Goal: Task Accomplishment & Management: Complete application form

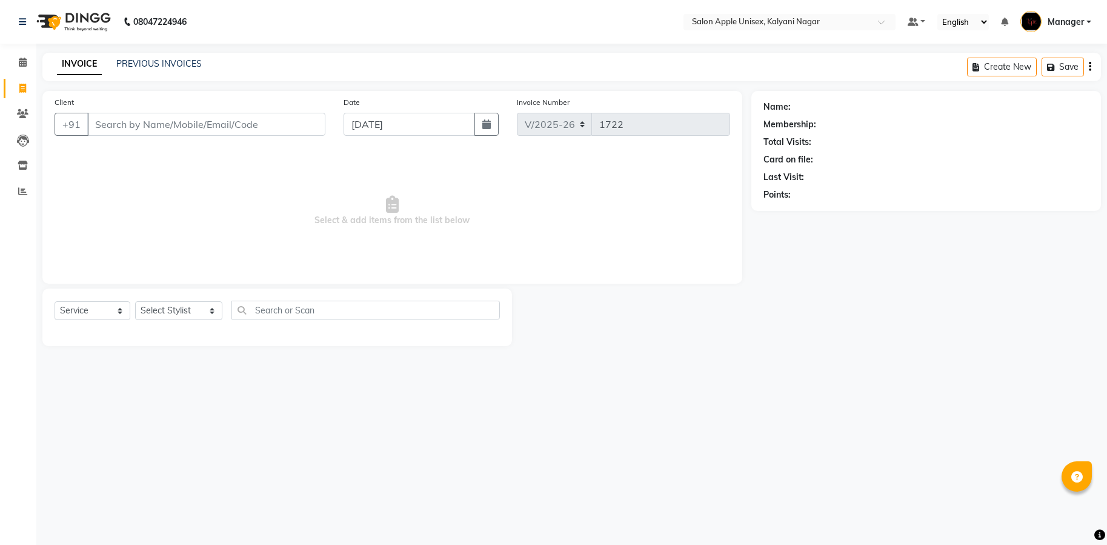
select select "119"
select select "service"
type input "6"
type input "8"
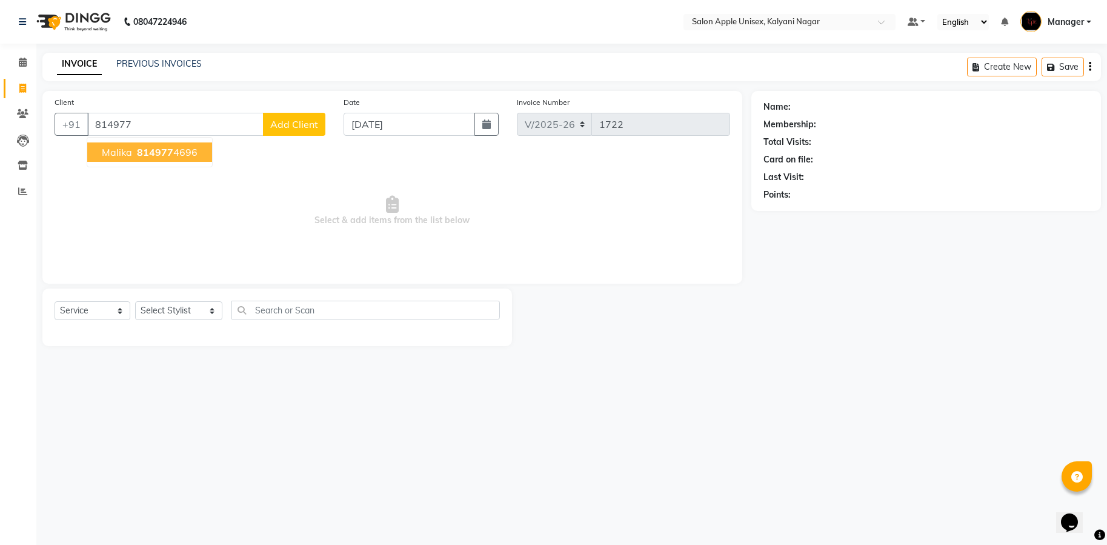
click at [146, 150] on span "814977" at bounding box center [155, 152] width 36 height 12
type input "8149774696"
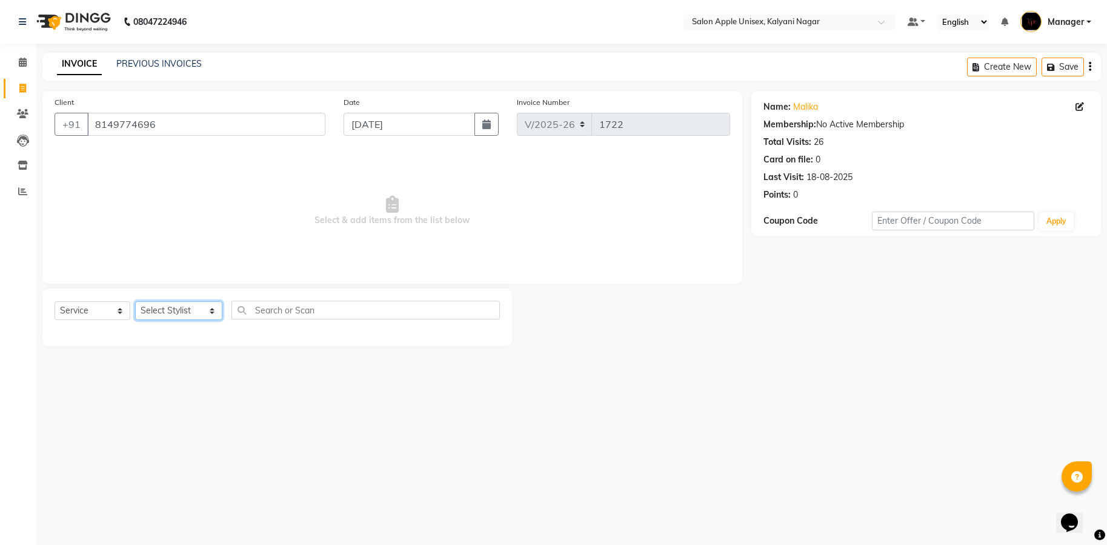
click at [210, 316] on select "Select Stylist [PERSON_NAME] Gaurishankra [PERSON_NAME] (Owner) [PERSON_NAME] M…" at bounding box center [178, 310] width 87 height 19
select select "67553"
click at [135, 301] on select "Select Stylist [PERSON_NAME] Gaurishankra [PERSON_NAME] (Owner) [PERSON_NAME] M…" at bounding box center [178, 310] width 87 height 19
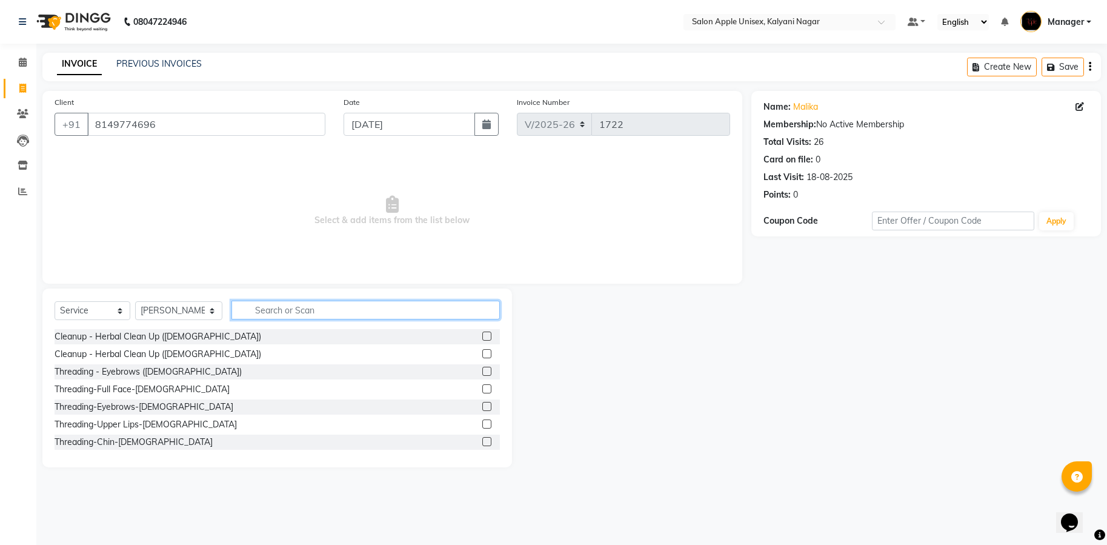
click at [301, 305] on input "text" at bounding box center [365, 310] width 268 height 19
type input "pedi"
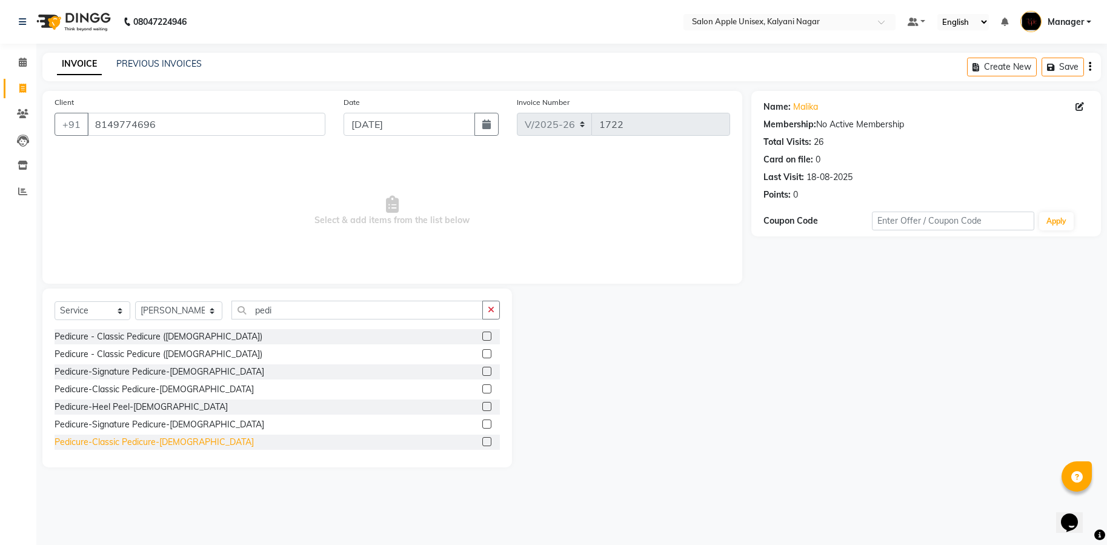
click at [132, 439] on div "Pedicure-Classic Pedicure-[DEMOGRAPHIC_DATA]" at bounding box center [154, 442] width 199 height 13
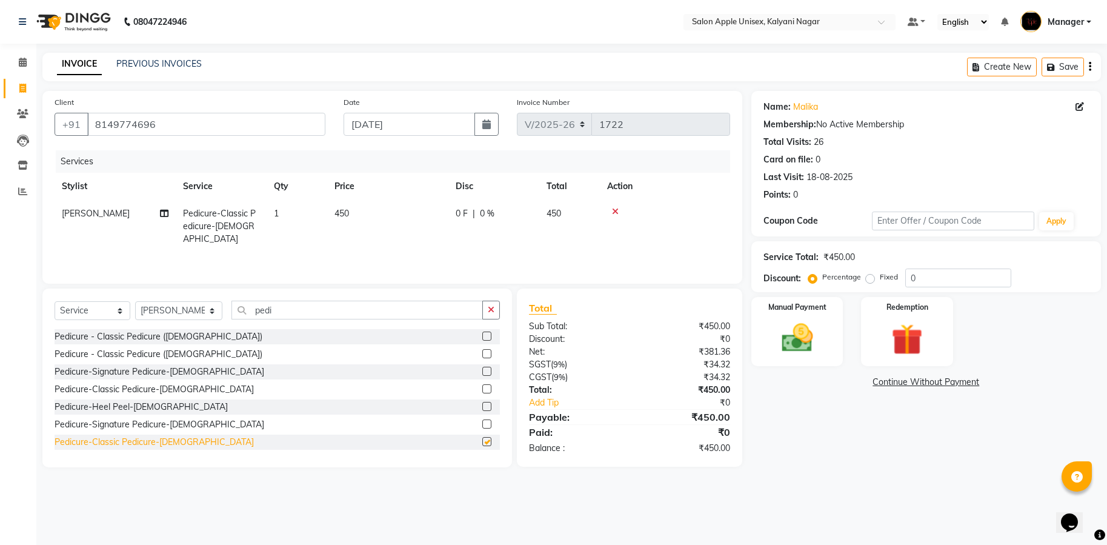
checkbox input "false"
click at [618, 215] on icon at bounding box center [615, 211] width 7 height 8
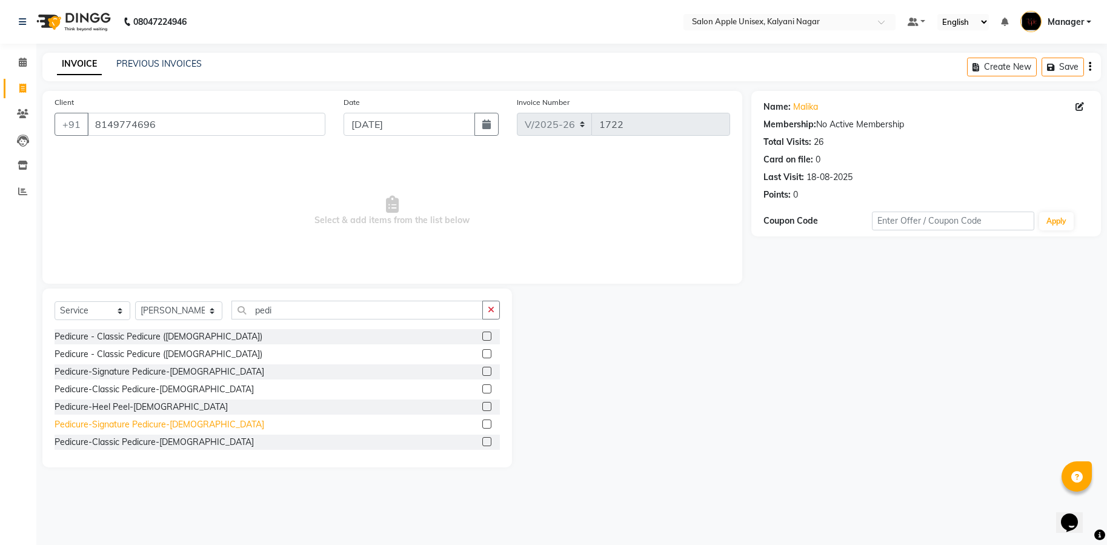
click at [109, 427] on div "Pedicure-Signature Pedicure-[DEMOGRAPHIC_DATA]" at bounding box center [160, 424] width 210 height 13
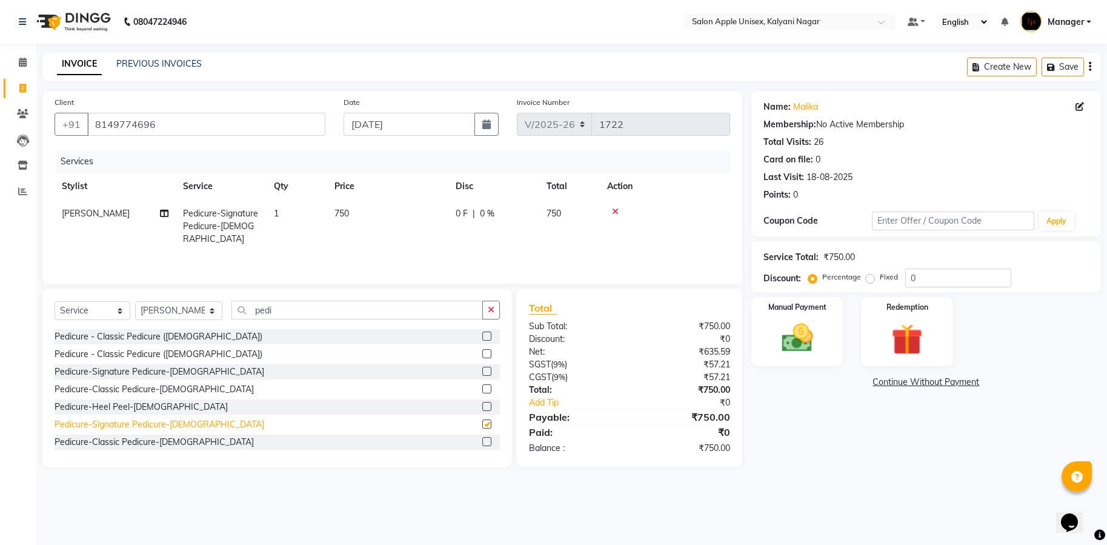
checkbox input "false"
click at [614, 211] on icon at bounding box center [615, 211] width 7 height 8
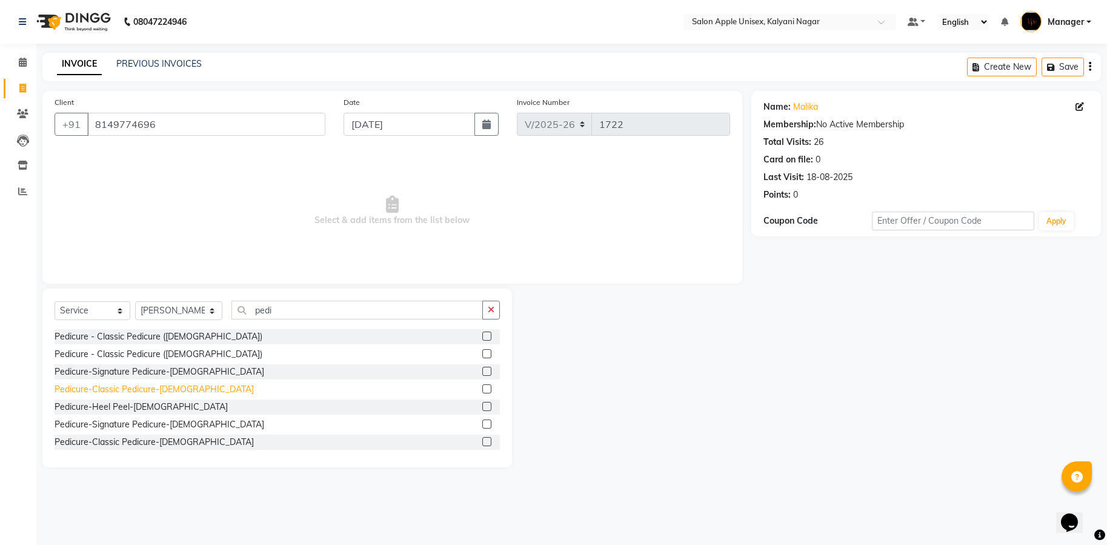
click at [114, 391] on div "Pedicure-Classic Pedicure-[DEMOGRAPHIC_DATA]" at bounding box center [154, 389] width 199 height 13
checkbox input "false"
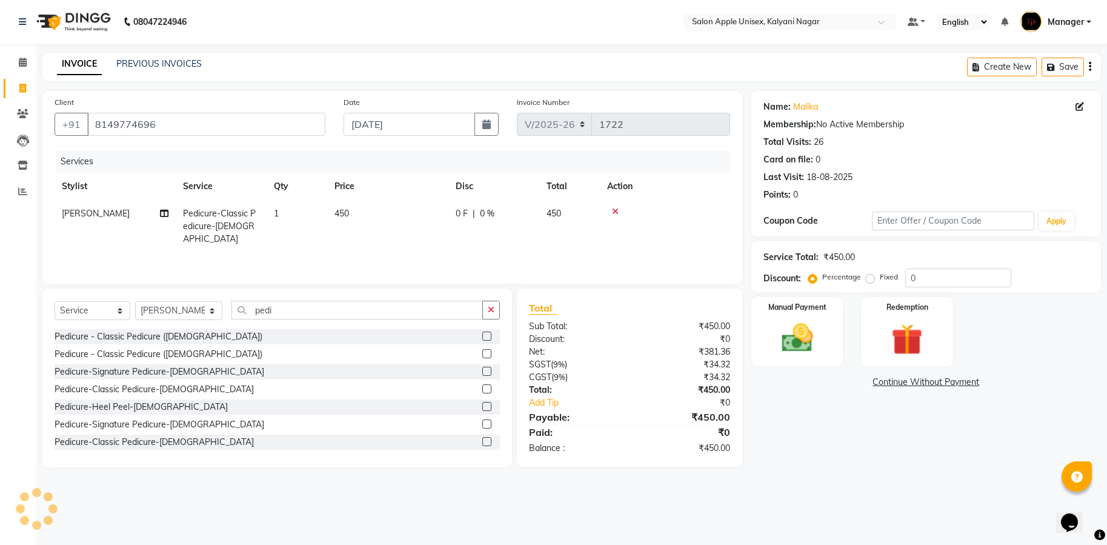
click at [610, 208] on div at bounding box center [665, 211] width 116 height 8
click at [613, 212] on icon at bounding box center [615, 211] width 7 height 8
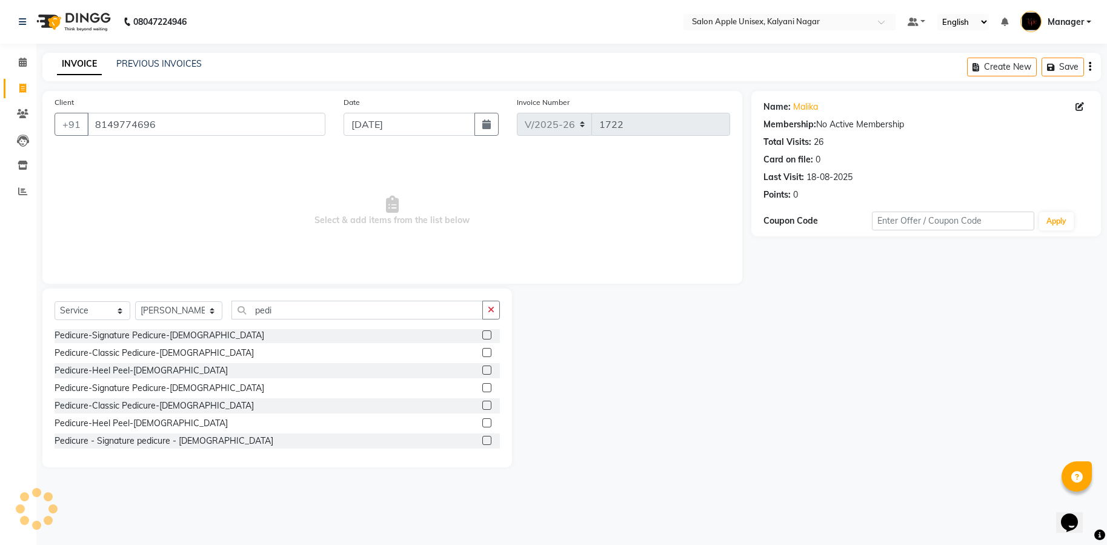
scroll to position [73, 0]
click at [118, 429] on div "Pedicure - Classic pedicure - [DEMOGRAPHIC_DATA]" at bounding box center [277, 422] width 445 height 15
click at [120, 424] on div "Pedicure - Classic pedicure - [DEMOGRAPHIC_DATA]" at bounding box center [159, 422] width 208 height 13
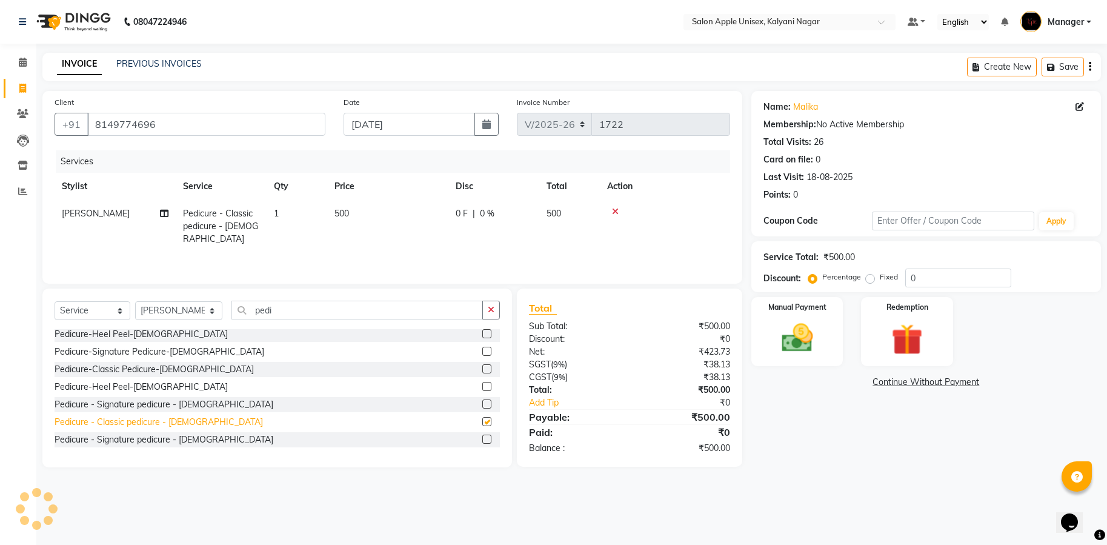
checkbox input "false"
click at [287, 308] on input "pedi" at bounding box center [356, 310] width 251 height 19
type input "p"
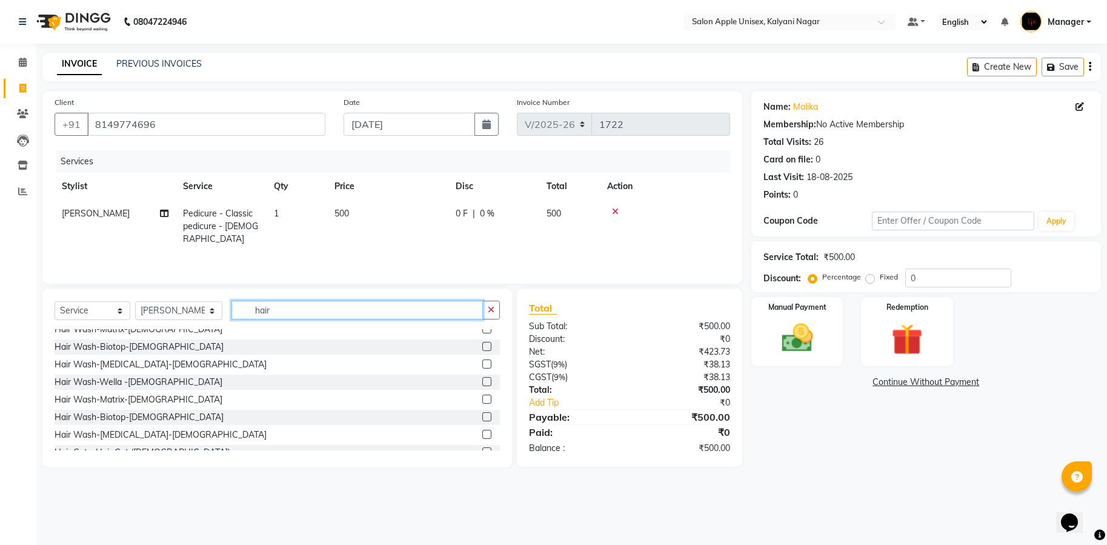
scroll to position [182, 0]
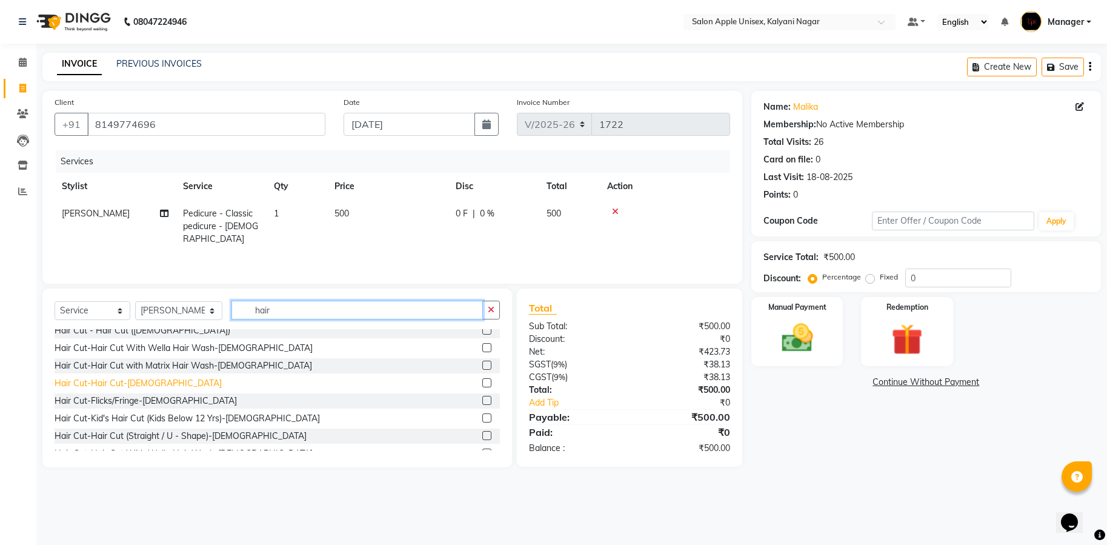
type input "hair"
click at [104, 387] on div "Hair Cut-Hair Cut-[DEMOGRAPHIC_DATA]" at bounding box center [138, 383] width 167 height 13
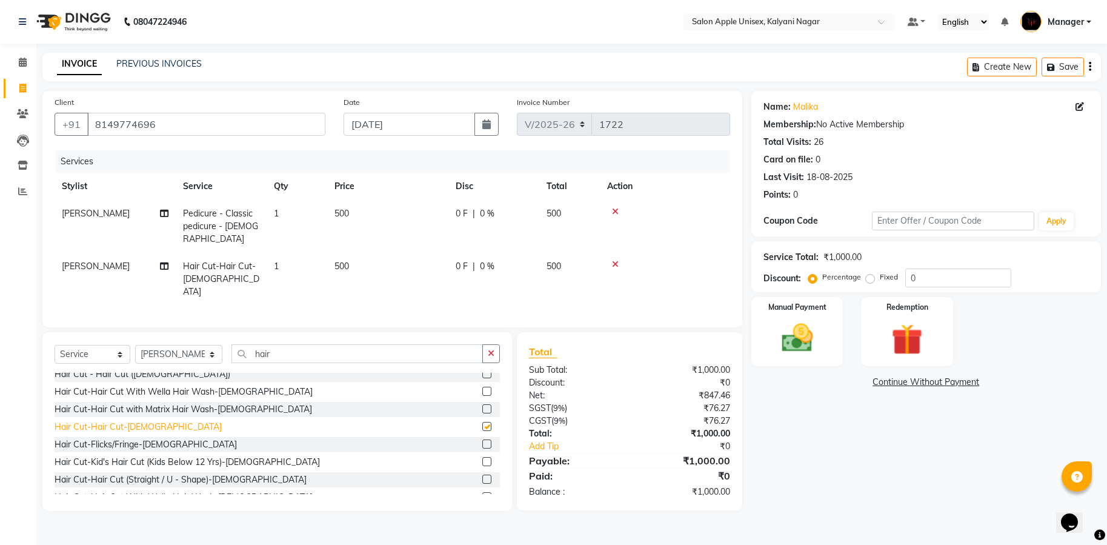
checkbox input "false"
click at [201, 345] on select "Select Stylist [PERSON_NAME] Gaurishankra [PERSON_NAME] (Owner) [PERSON_NAME] M…" at bounding box center [178, 354] width 87 height 19
select select "67551"
click at [135, 345] on select "Select Stylist [PERSON_NAME] Gaurishankra [PERSON_NAME] (Owner) [PERSON_NAME] M…" at bounding box center [178, 354] width 87 height 19
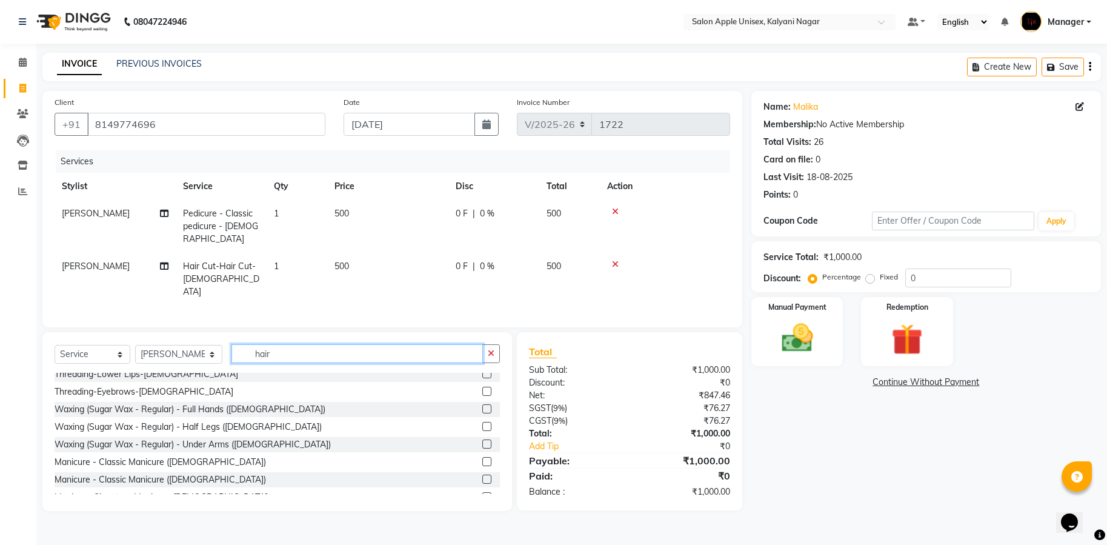
click at [275, 350] on input "hair" at bounding box center [356, 353] width 251 height 19
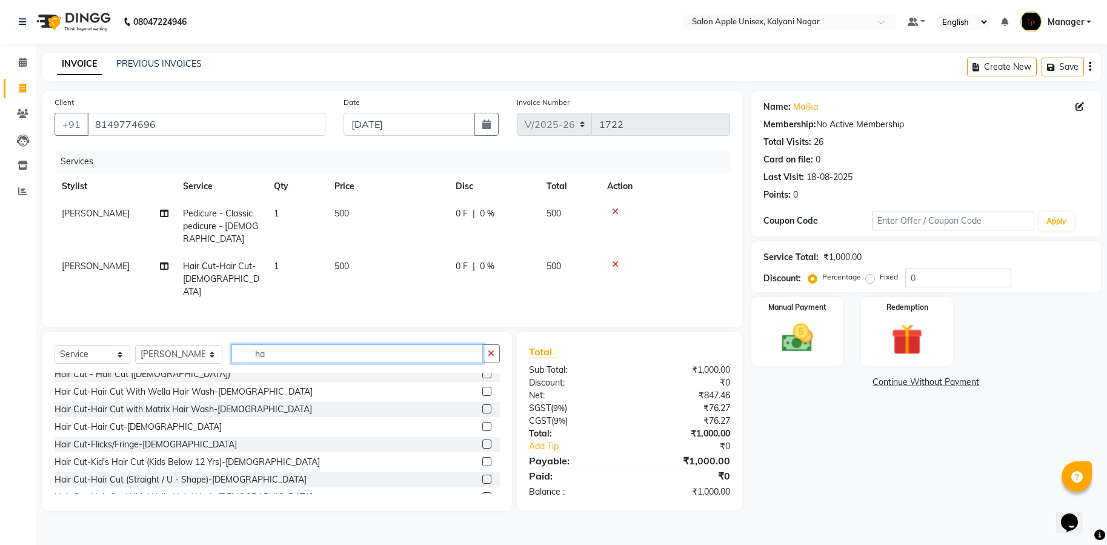
type input "h"
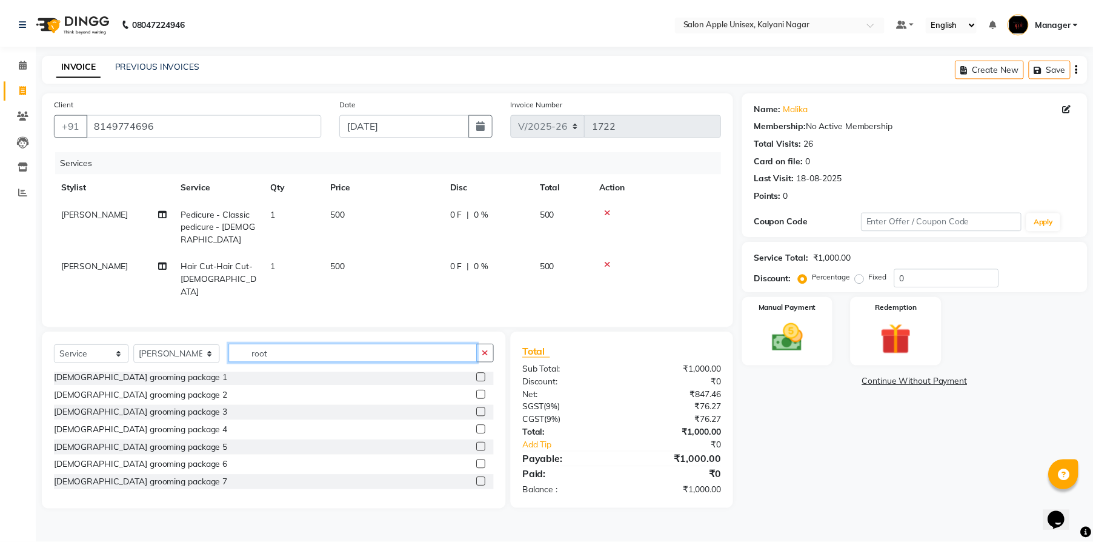
scroll to position [0, 0]
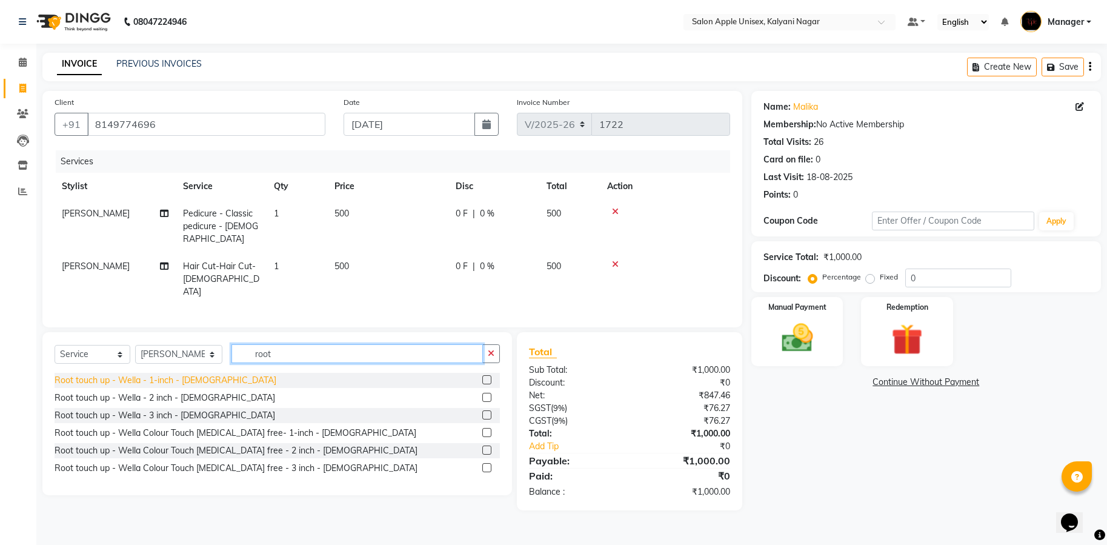
type input "root"
click at [160, 374] on div "Root touch up - Wella - 1-inch - [DEMOGRAPHIC_DATA]" at bounding box center [166, 380] width 222 height 13
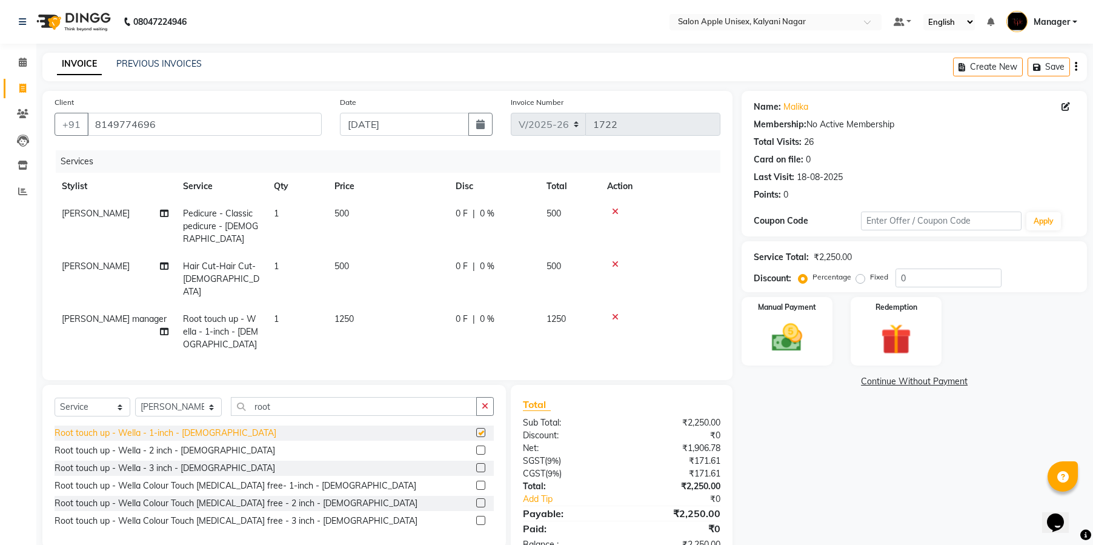
checkbox input "false"
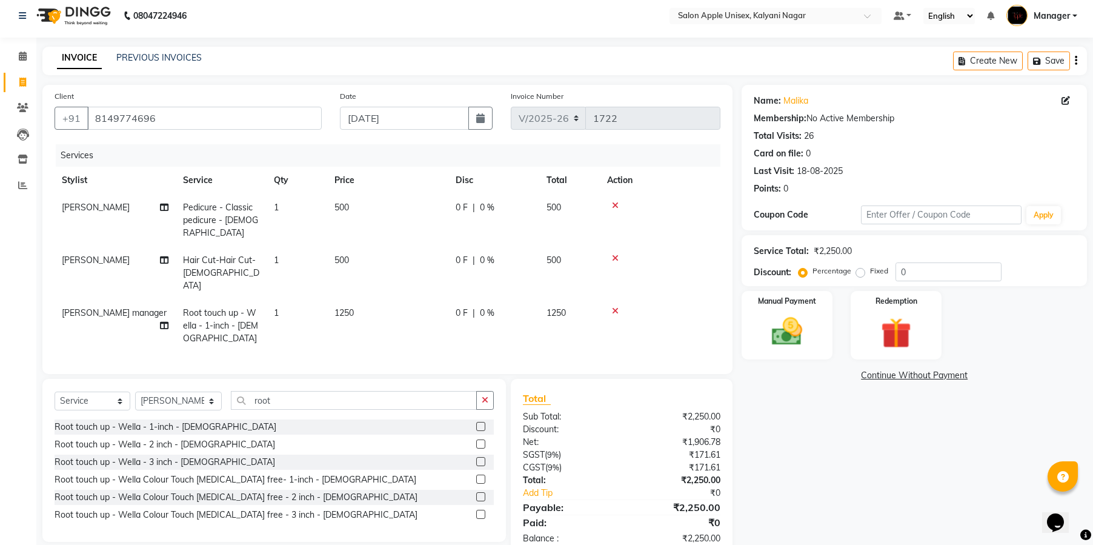
scroll to position [25, 0]
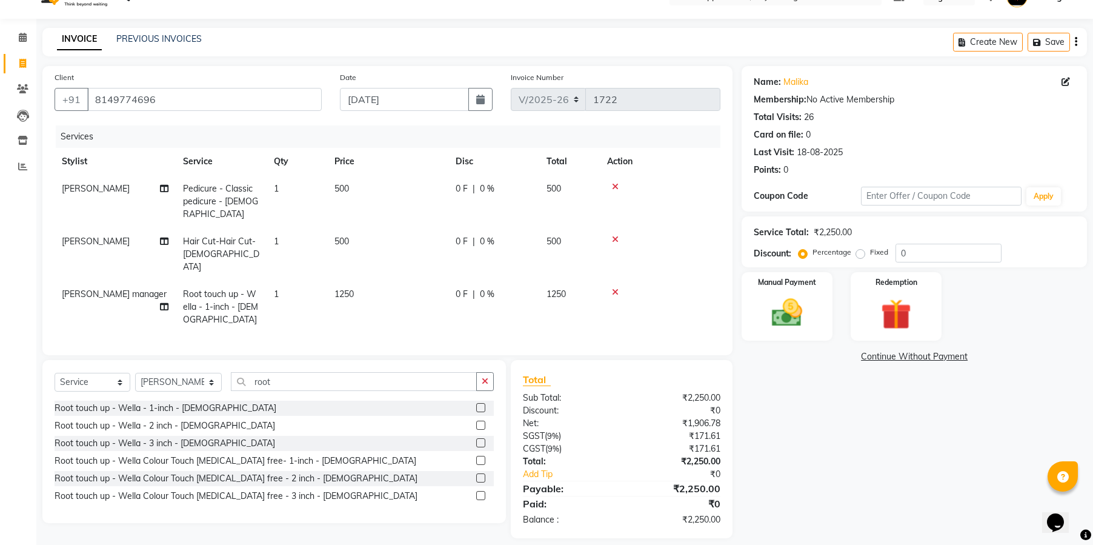
click at [870, 250] on label "Fixed" at bounding box center [879, 252] width 18 height 11
click at [862, 250] on input "Fixed" at bounding box center [863, 252] width 8 height 8
radio input "true"
click at [921, 250] on input "0" at bounding box center [949, 253] width 106 height 19
type input "2"
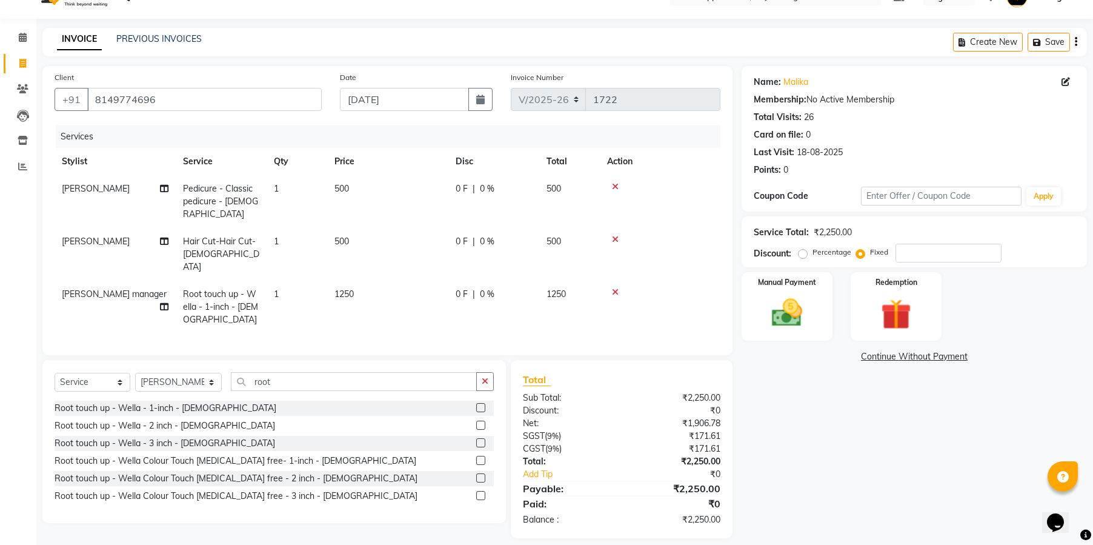
click at [616, 235] on icon at bounding box center [615, 239] width 7 height 8
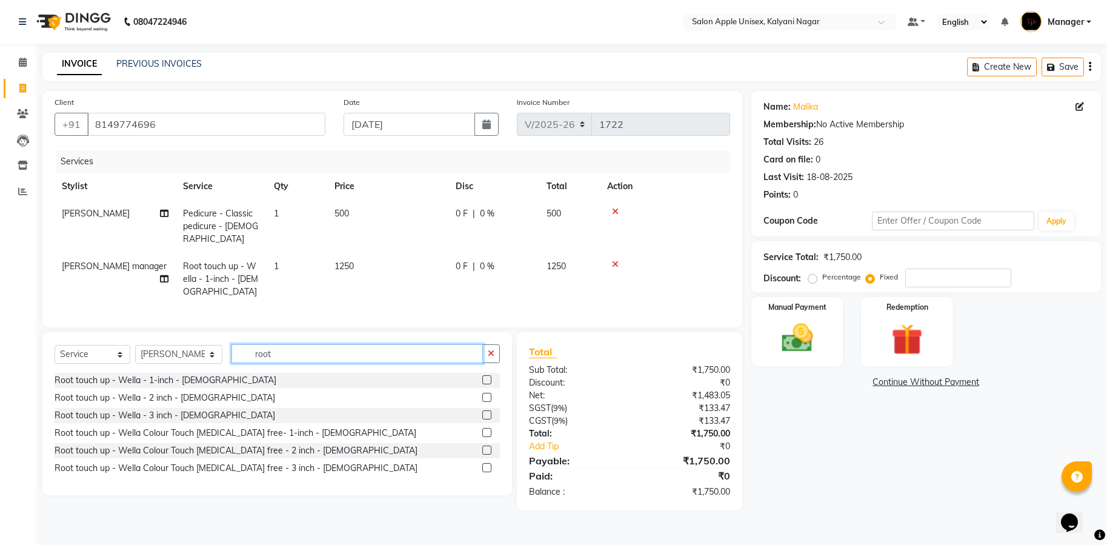
click at [294, 361] on input "root" at bounding box center [356, 353] width 251 height 19
type input "r"
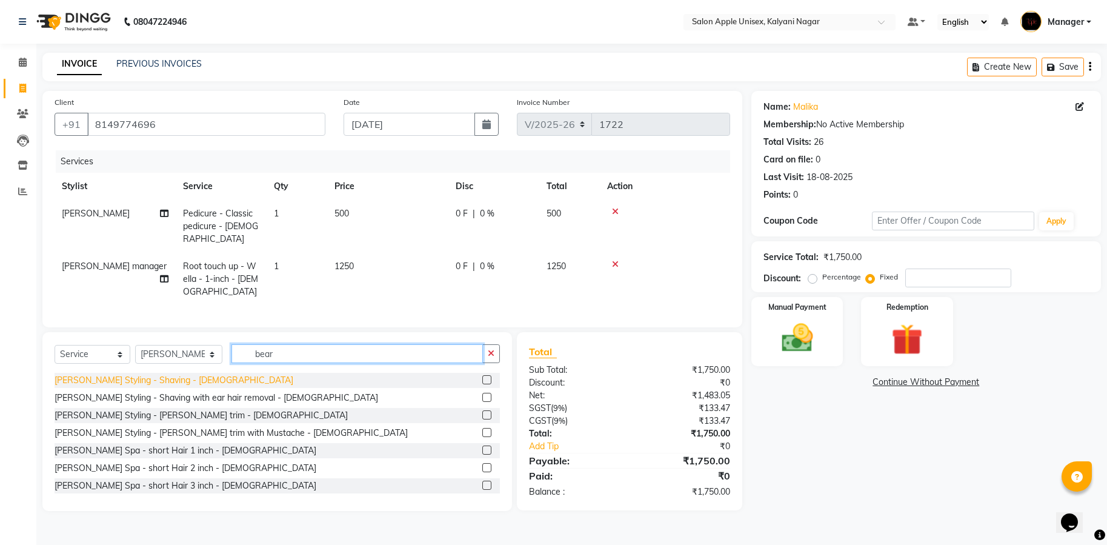
type input "bear"
click at [151, 376] on div "[PERSON_NAME] Styling - Shaving - [DEMOGRAPHIC_DATA]" at bounding box center [174, 380] width 239 height 13
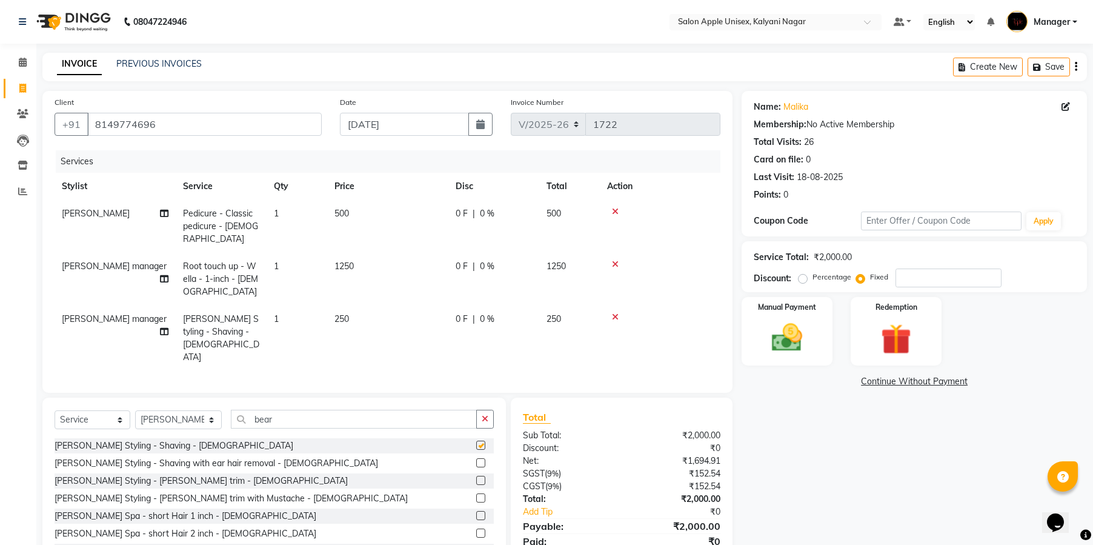
checkbox input "false"
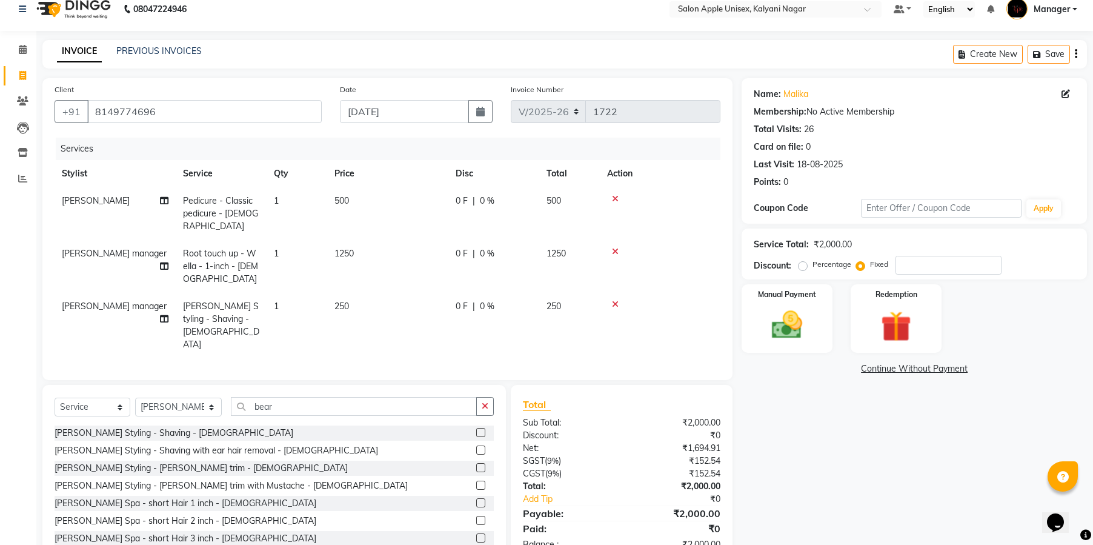
scroll to position [25, 0]
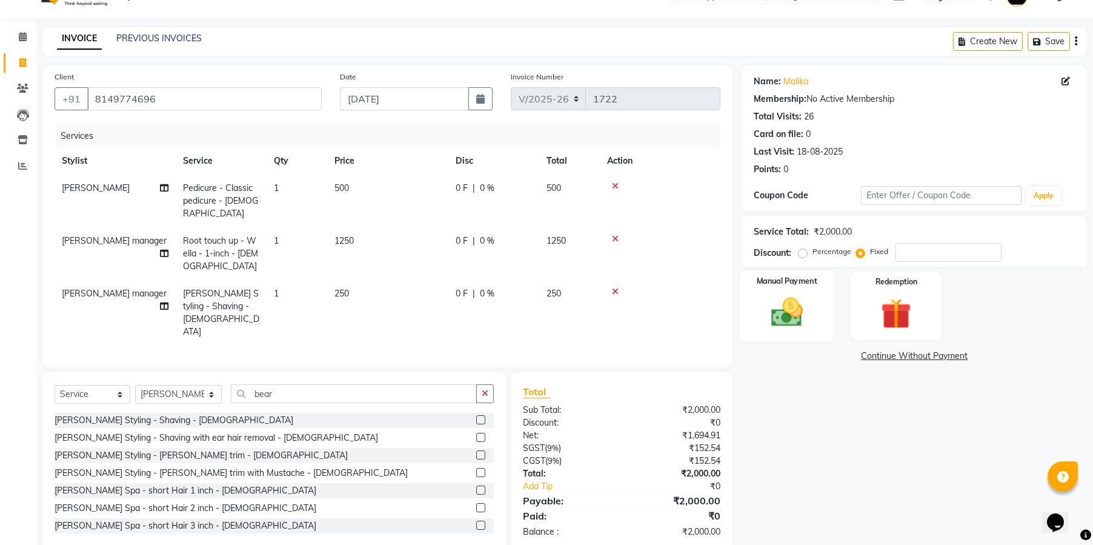
click at [811, 285] on label "Manual Payment" at bounding box center [787, 281] width 61 height 12
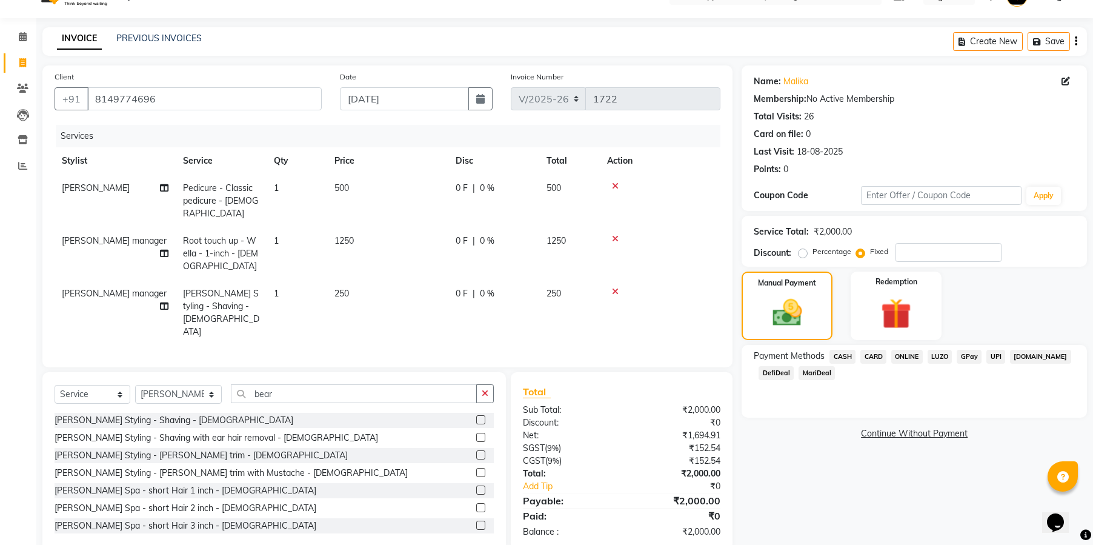
click at [908, 353] on span "ONLINE" at bounding box center [907, 357] width 32 height 14
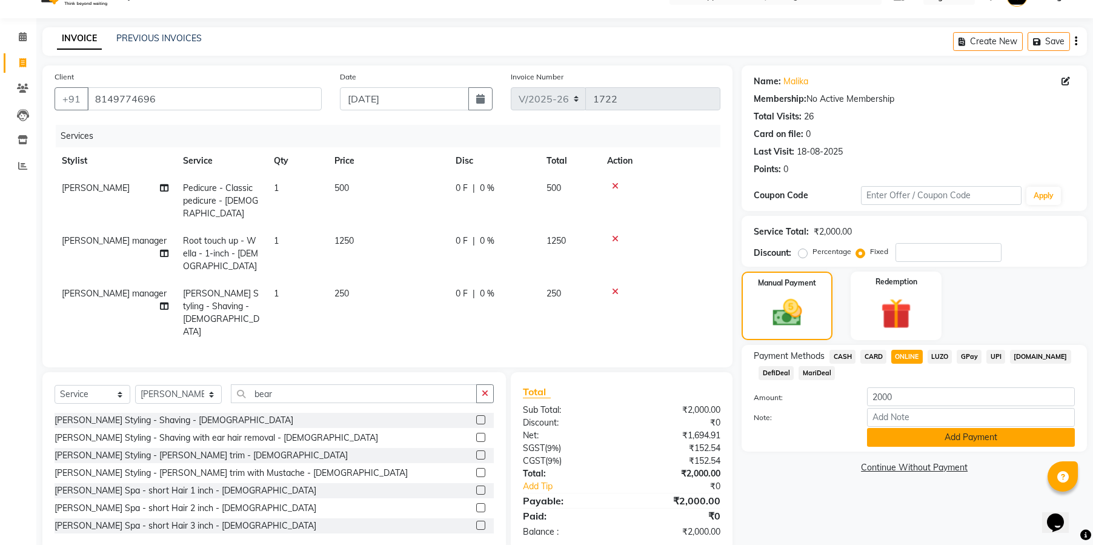
click at [967, 435] on button "Add Payment" at bounding box center [971, 437] width 208 height 19
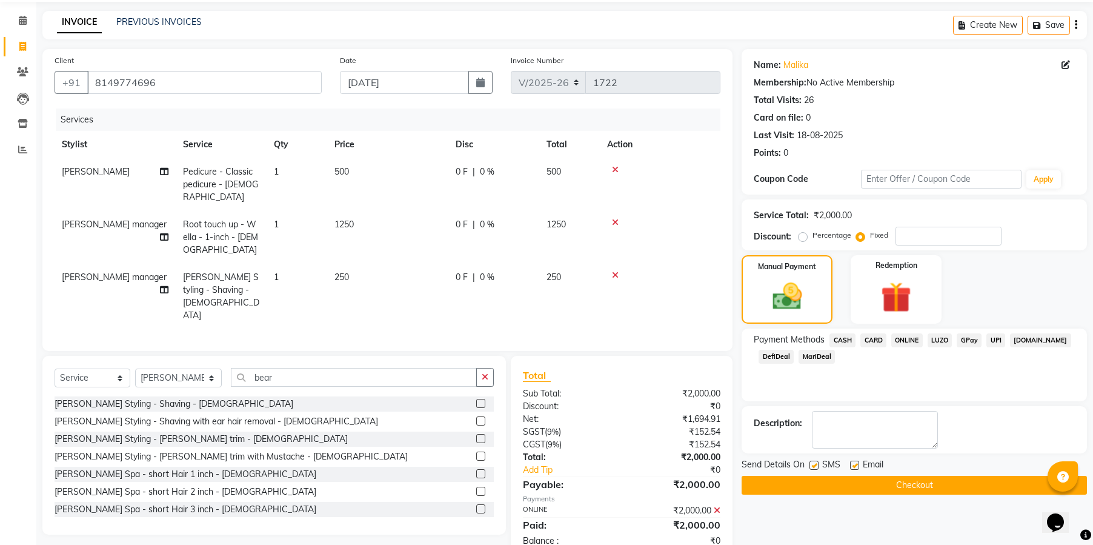
scroll to position [50, 0]
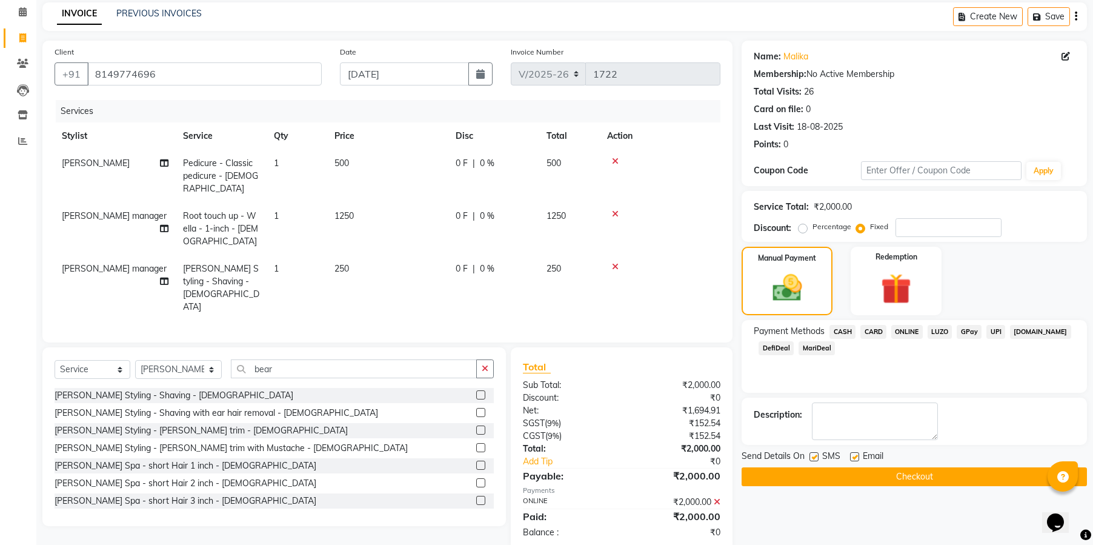
click at [810, 461] on div at bounding box center [814, 458] width 8 height 13
click at [813, 455] on label at bounding box center [814, 456] width 9 height 9
click at [813, 455] on input "checkbox" at bounding box center [814, 457] width 8 height 8
checkbox input "false"
click at [858, 459] on label at bounding box center [854, 456] width 9 height 9
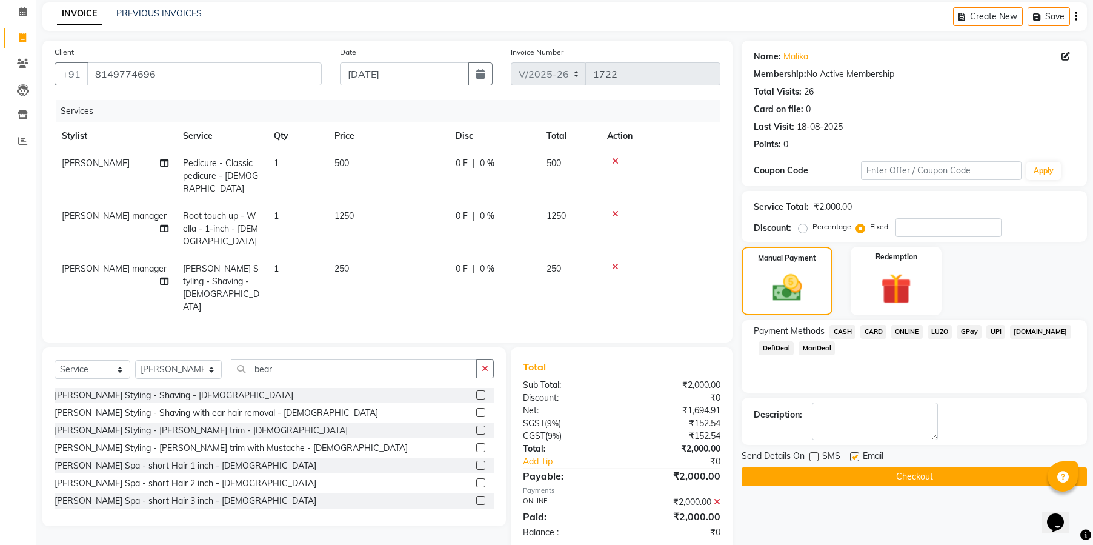
click at [858, 459] on input "checkbox" at bounding box center [854, 457] width 8 height 8
checkbox input "false"
click at [899, 482] on button "Checkout" at bounding box center [914, 476] width 345 height 19
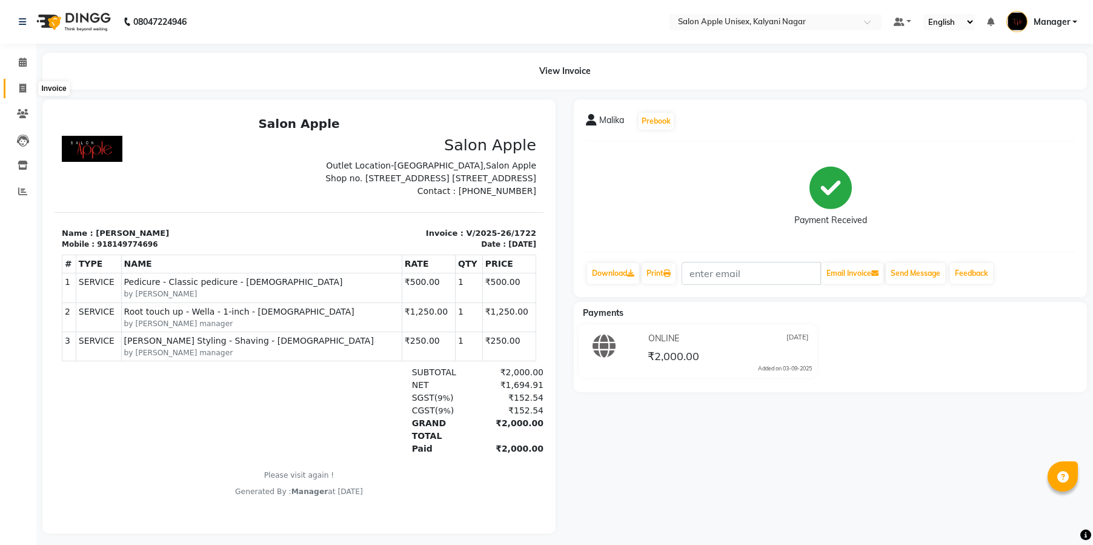
click at [23, 94] on span at bounding box center [22, 89] width 21 height 14
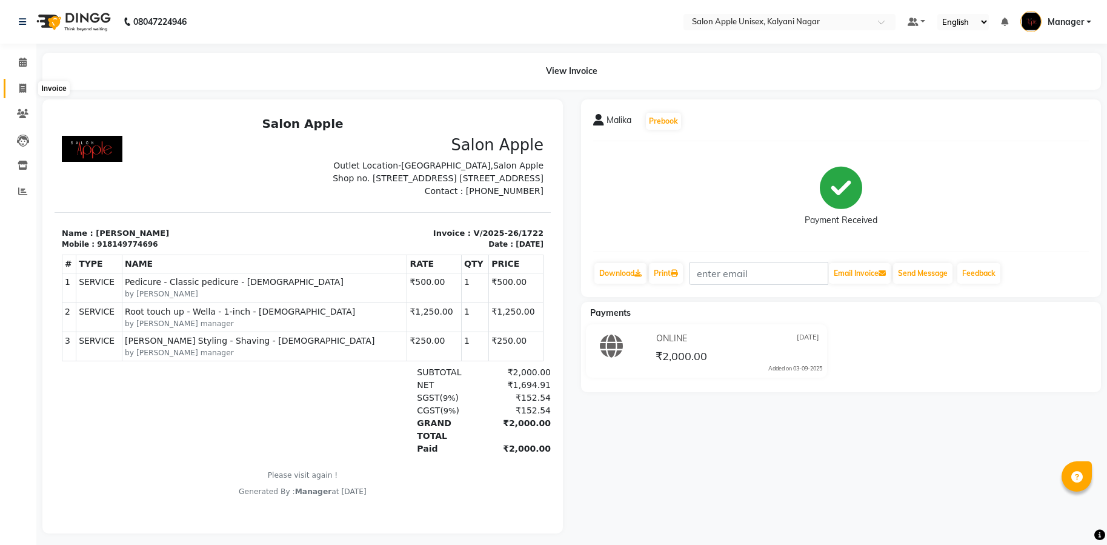
select select "119"
select select "service"
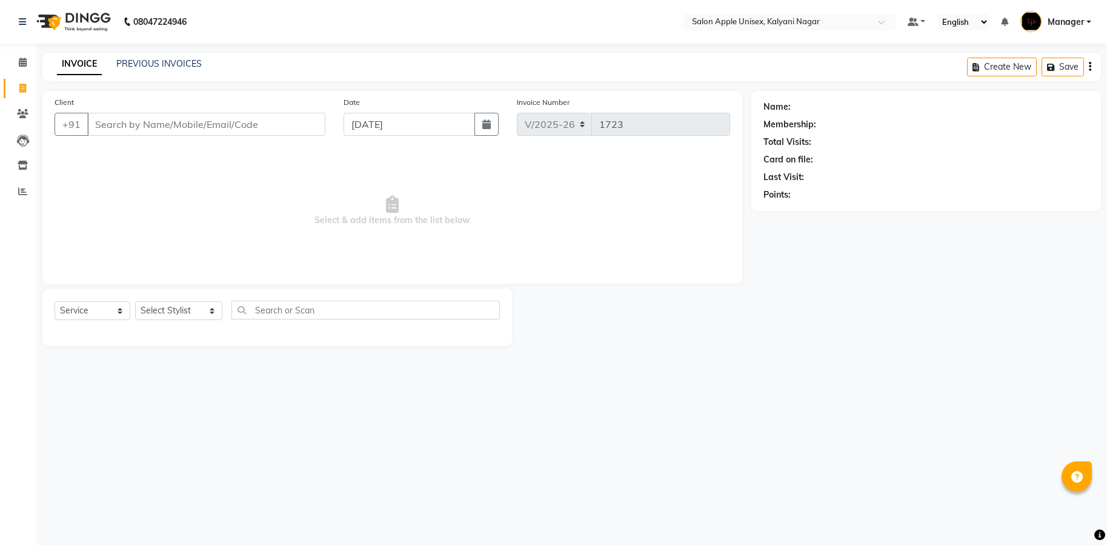
click at [241, 121] on input "Client" at bounding box center [206, 124] width 238 height 23
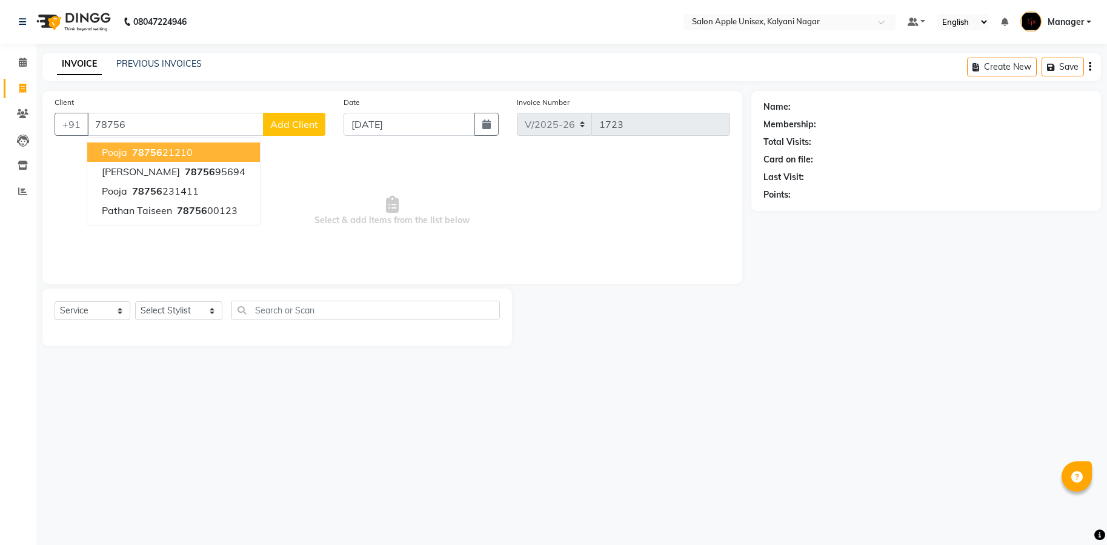
click at [145, 147] on span "78756" at bounding box center [147, 152] width 30 height 12
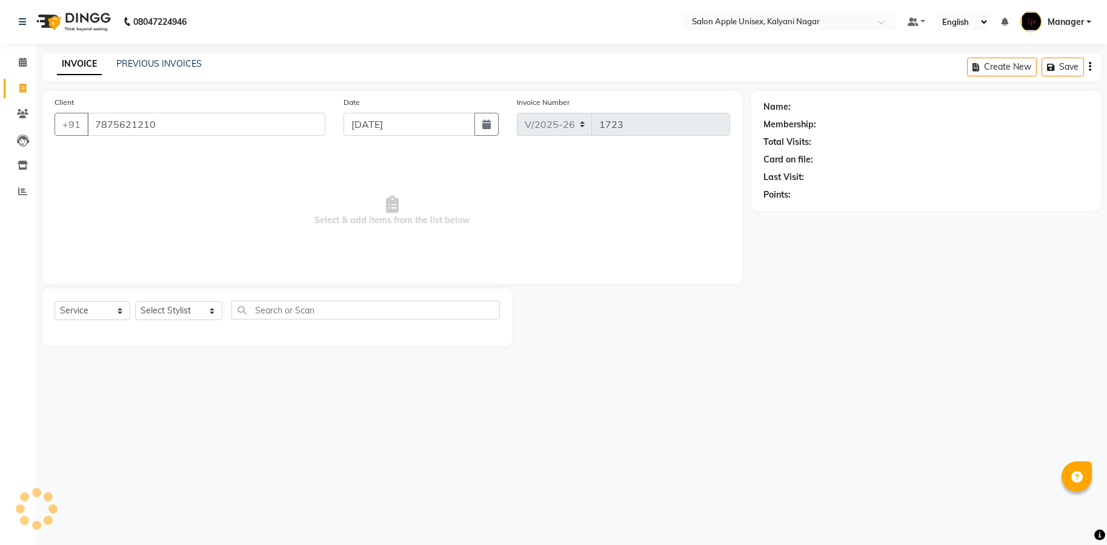
type input "7875621210"
select select "1: Object"
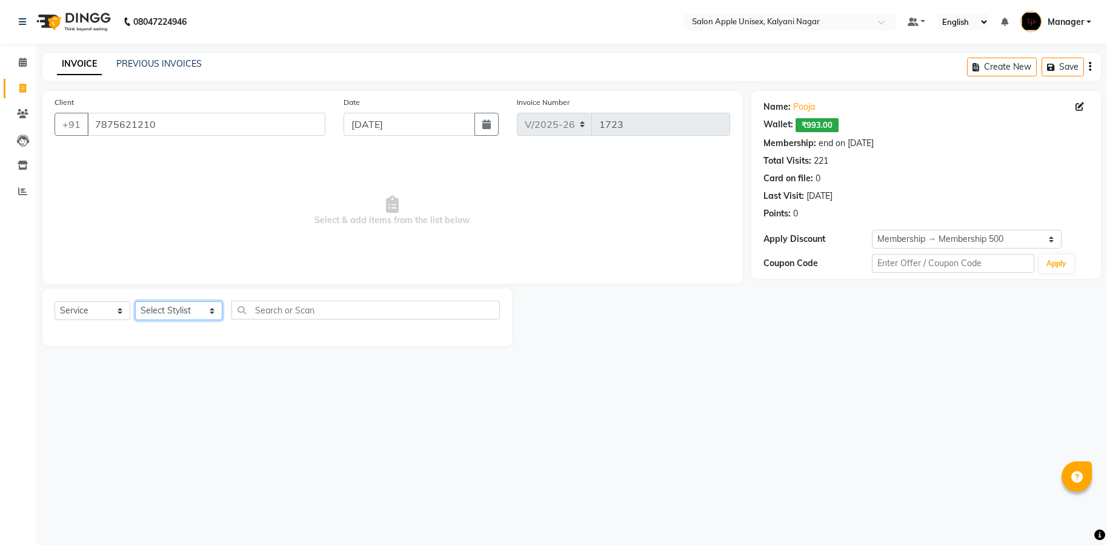
click at [194, 315] on select "Select Stylist [PERSON_NAME] Gaurishankra [PERSON_NAME] (Owner) [PERSON_NAME] M…" at bounding box center [178, 310] width 87 height 19
select select "67553"
click at [135, 301] on select "Select Stylist [PERSON_NAME] Gaurishankra [PERSON_NAME] (Owner) [PERSON_NAME] M…" at bounding box center [178, 310] width 87 height 19
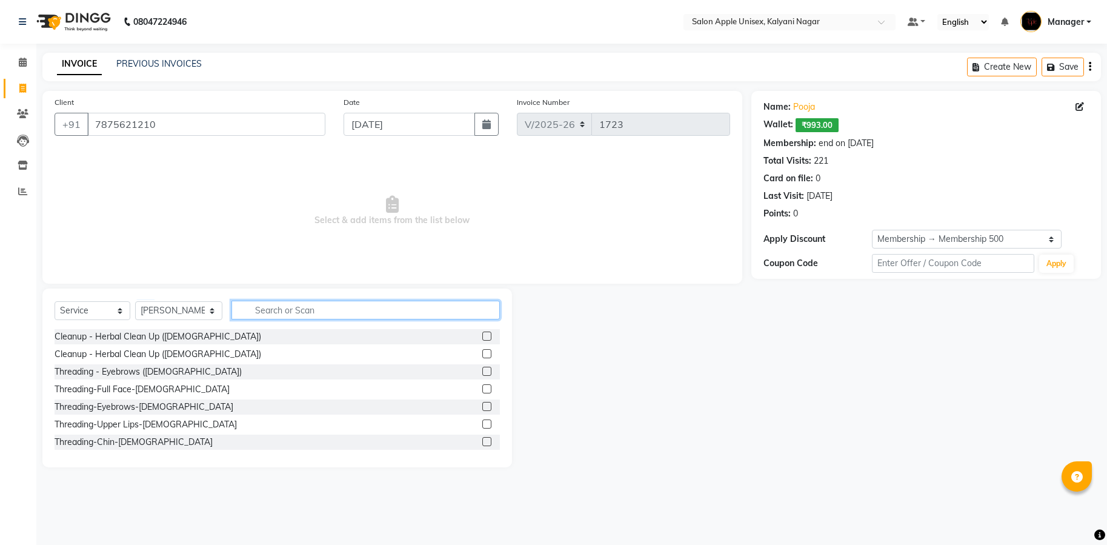
click at [287, 307] on input "text" at bounding box center [365, 310] width 268 height 19
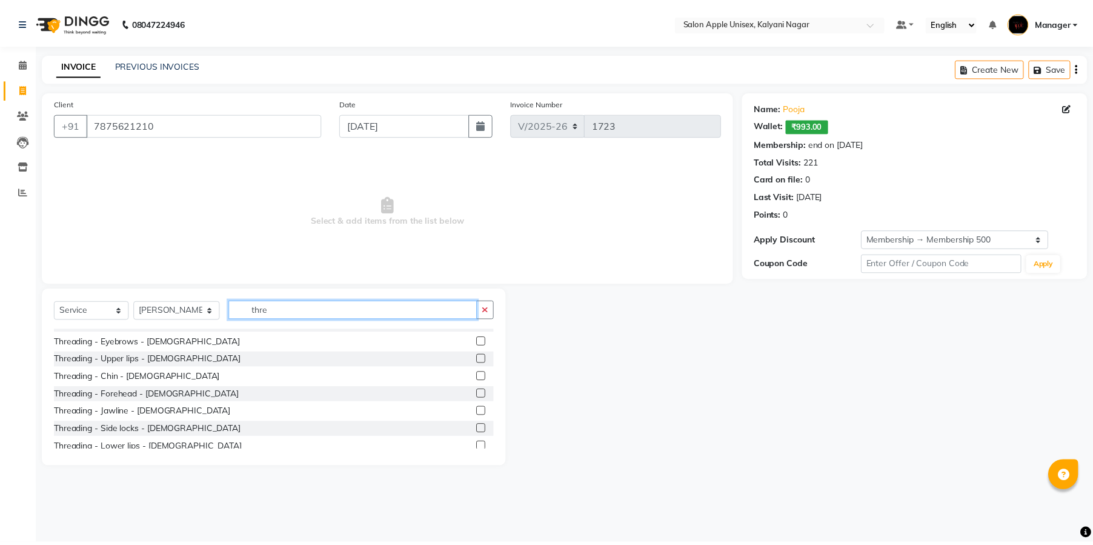
scroll to position [176, 0]
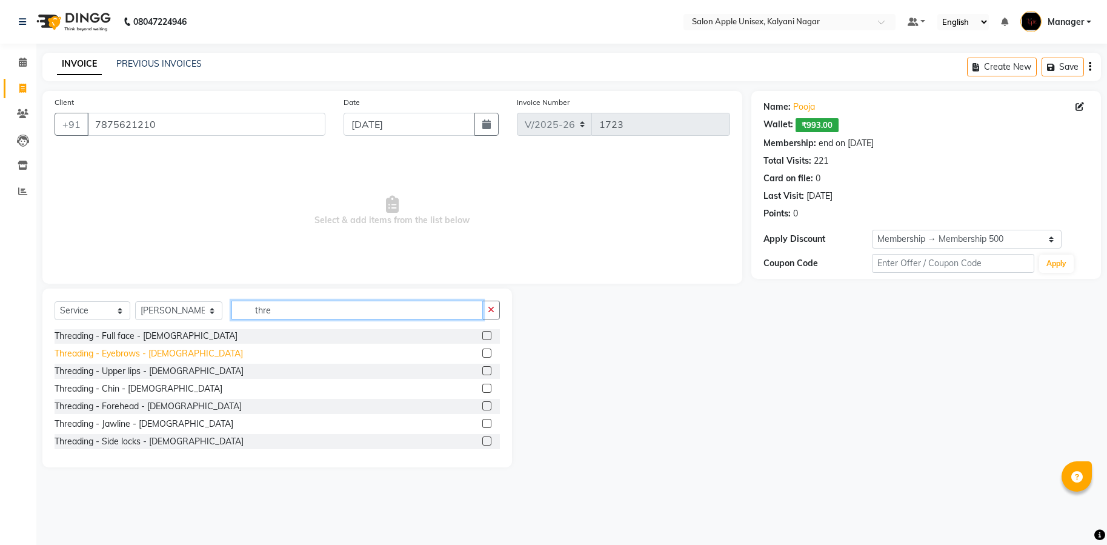
type input "thre"
click at [118, 354] on div "Threading - Eyebrows - [DEMOGRAPHIC_DATA]" at bounding box center [149, 353] width 188 height 13
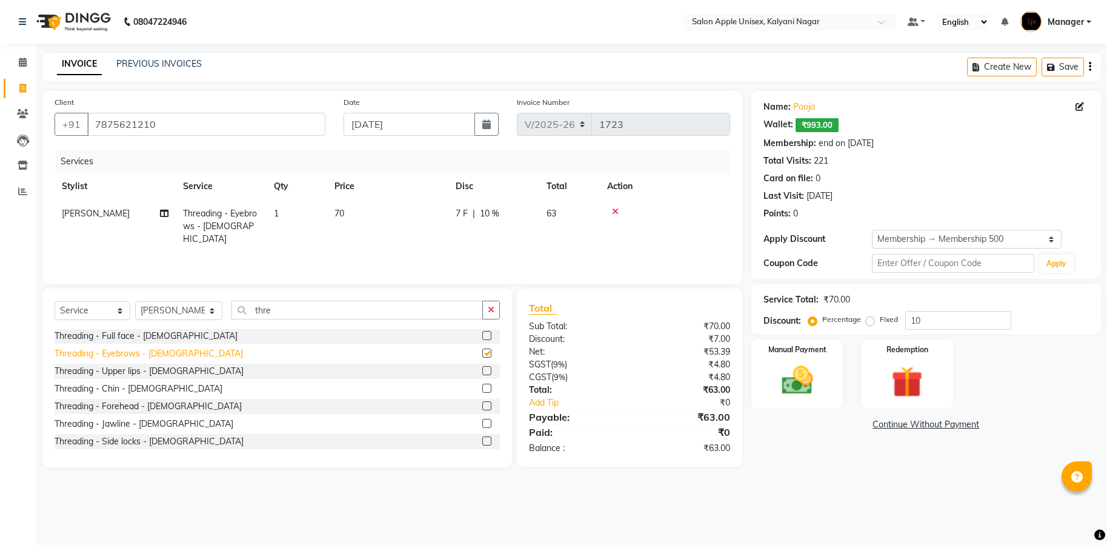
checkbox input "false"
click at [795, 368] on img at bounding box center [797, 381] width 53 height 38
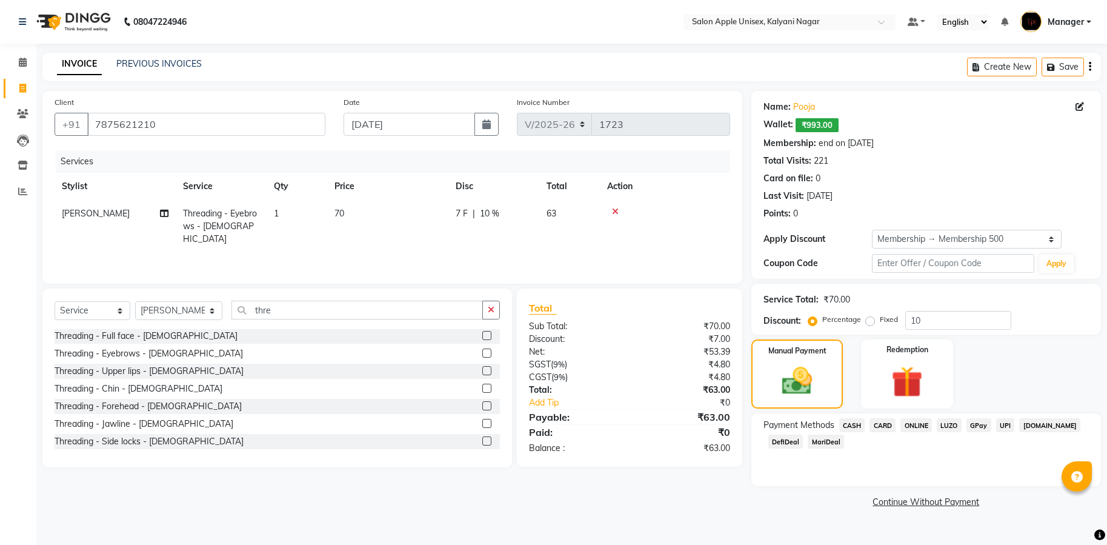
click at [911, 427] on span "ONLINE" at bounding box center [917, 425] width 32 height 14
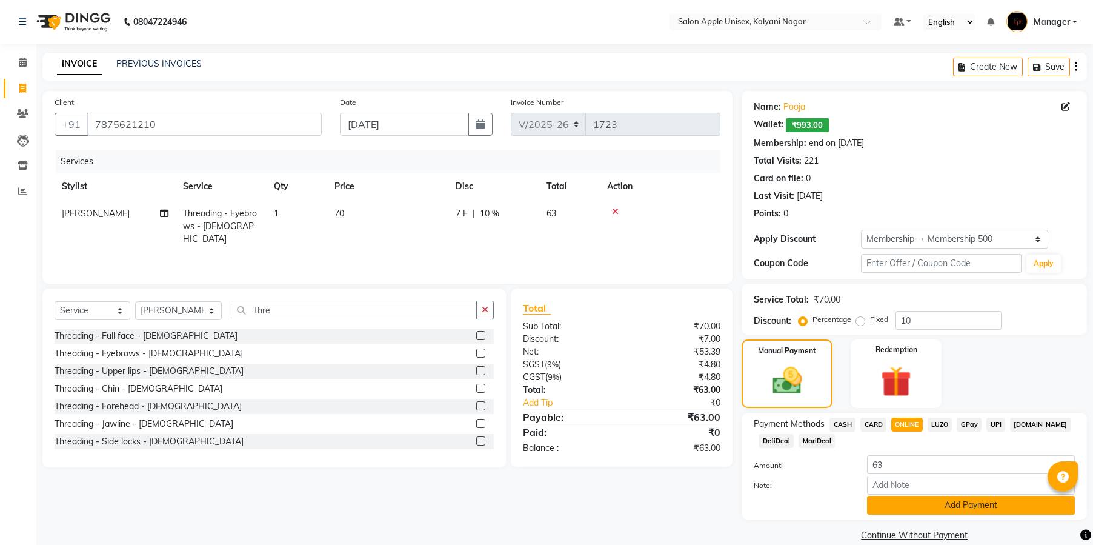
click at [964, 499] on button "Add Payment" at bounding box center [971, 505] width 208 height 19
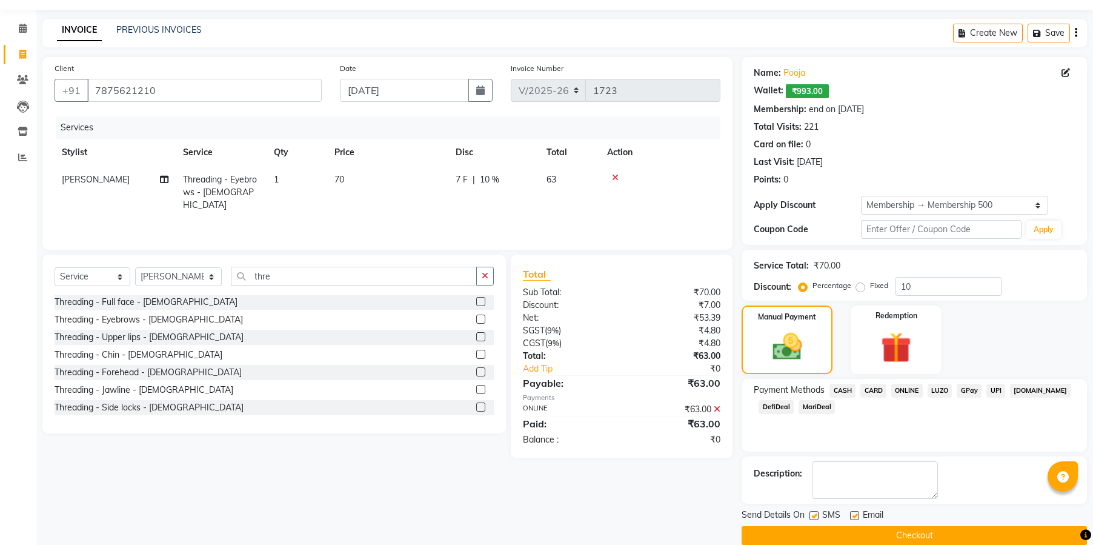
scroll to position [52, 0]
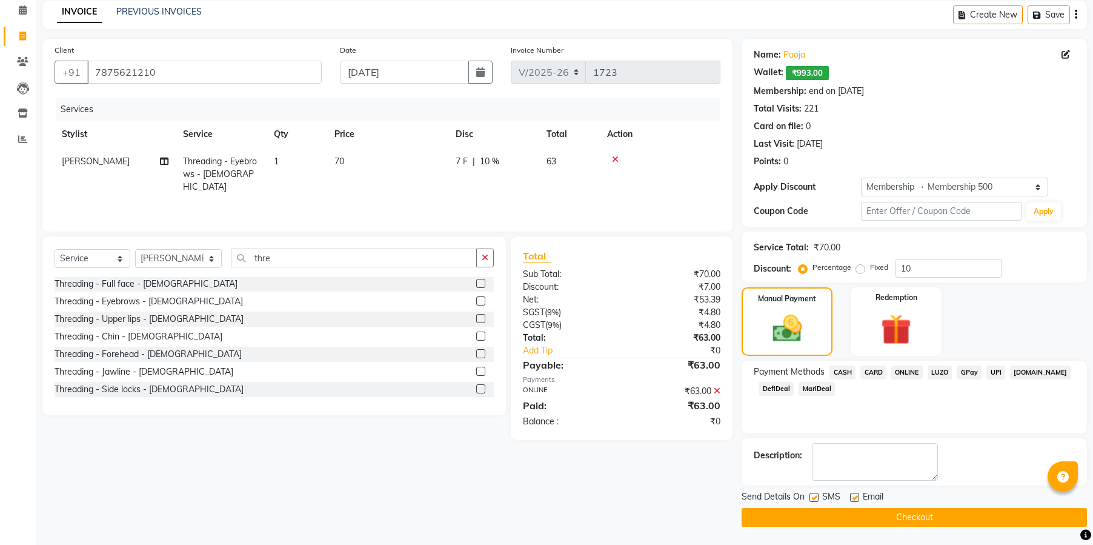
click at [819, 500] on div "SMS" at bounding box center [830, 497] width 41 height 15
click at [819, 493] on label at bounding box center [814, 497] width 9 height 9
click at [818, 494] on input "checkbox" at bounding box center [814, 498] width 8 height 8
checkbox input "false"
click at [853, 502] on div at bounding box center [854, 499] width 8 height 13
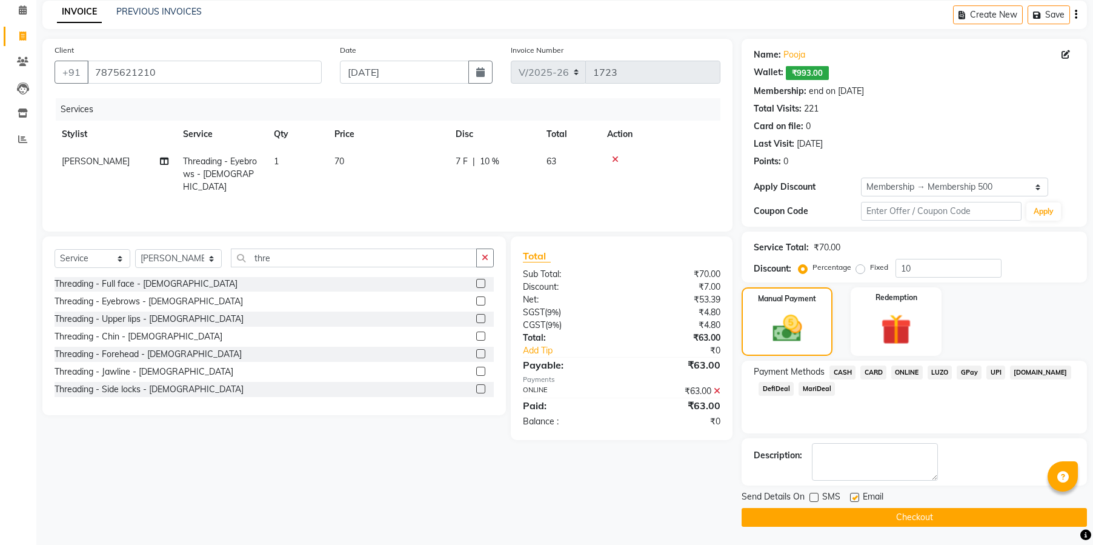
click at [852, 502] on div at bounding box center [854, 499] width 8 height 13
click at [853, 496] on label at bounding box center [854, 497] width 9 height 9
click at [853, 496] on input "checkbox" at bounding box center [854, 498] width 8 height 8
checkbox input "false"
click at [901, 507] on div "Send Details On SMS Email Checkout" at bounding box center [914, 508] width 345 height 36
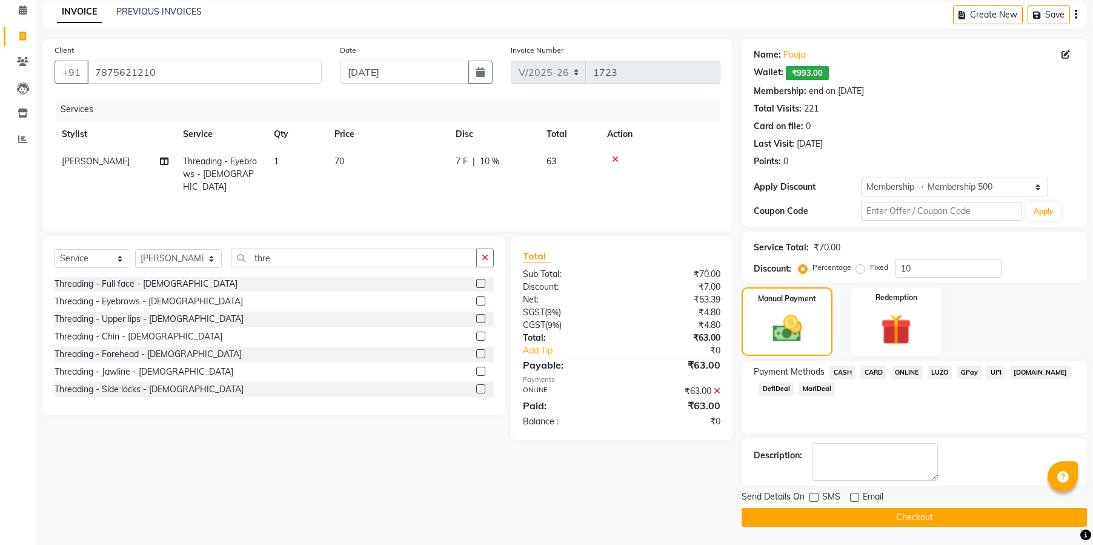
drag, startPoint x: 901, startPoint y: 521, endPoint x: 894, endPoint y: 522, distance: 6.8
click at [899, 522] on button "Checkout" at bounding box center [914, 517] width 345 height 19
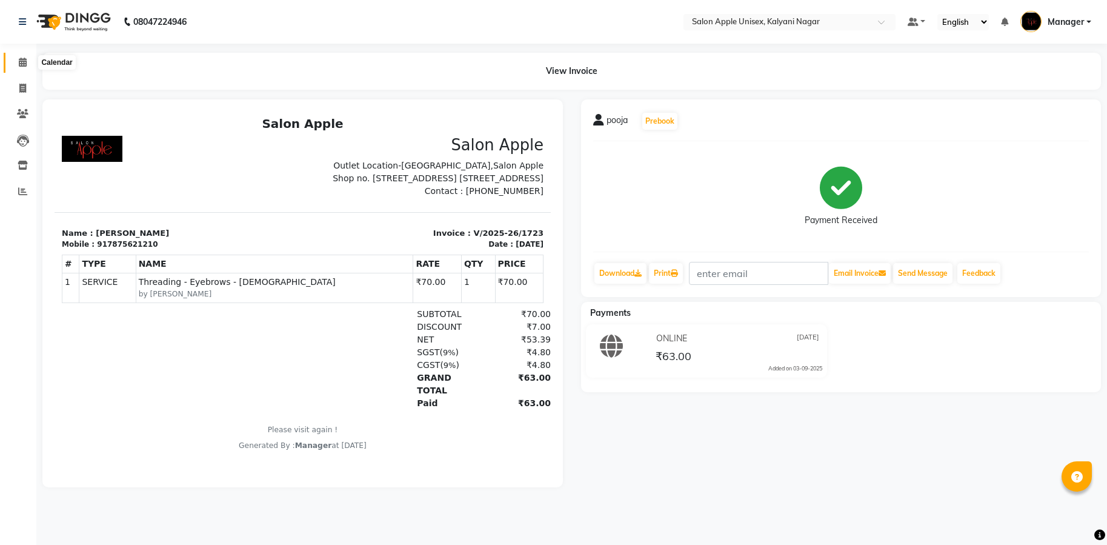
click at [24, 61] on icon at bounding box center [23, 62] width 8 height 9
